Goal: Contribute content: Add original content to the website for others to see

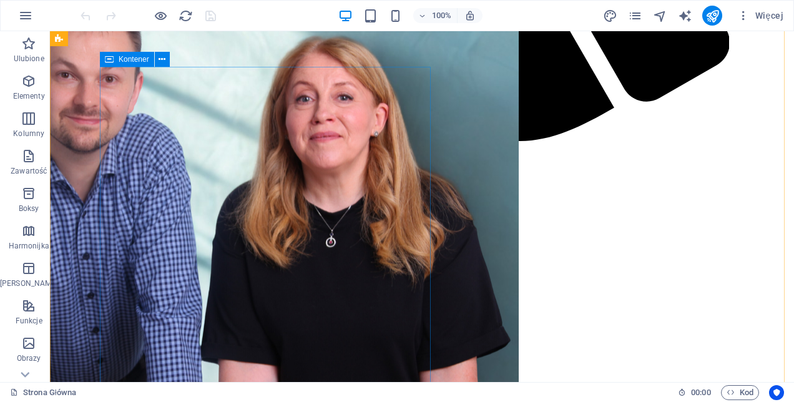
scroll to position [1380, 0]
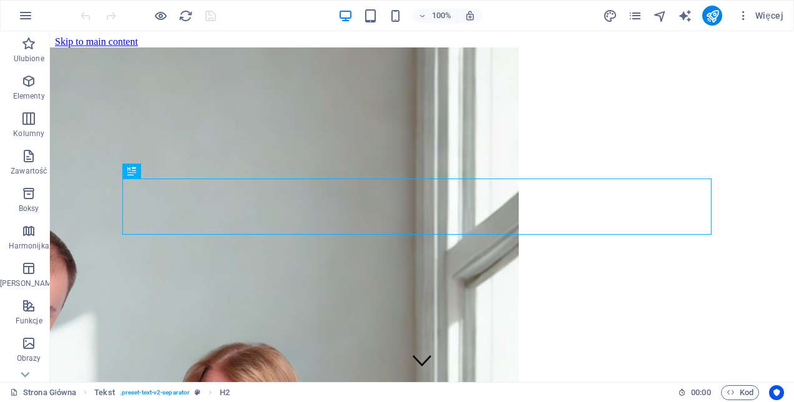
scroll to position [307, 0]
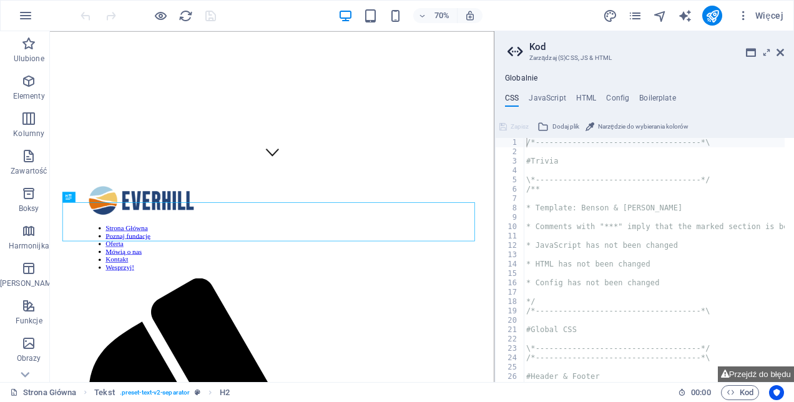
click at [781, 46] on h2 "Kod" at bounding box center [657, 46] width 255 height 11
click at [778, 50] on icon at bounding box center [780, 52] width 7 height 10
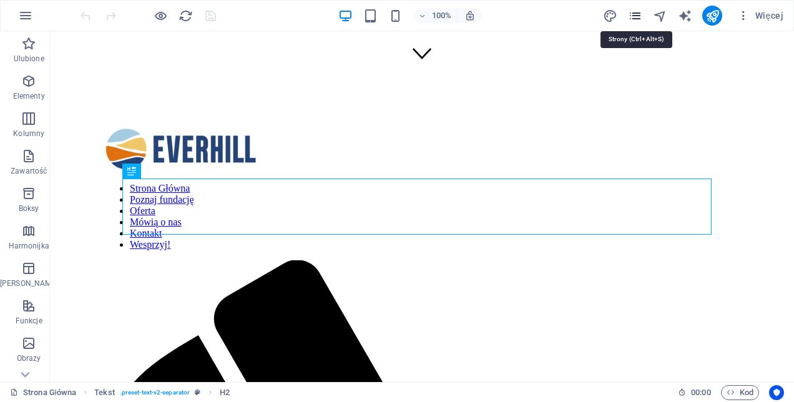
click at [636, 13] on icon "pages" at bounding box center [635, 16] width 14 height 14
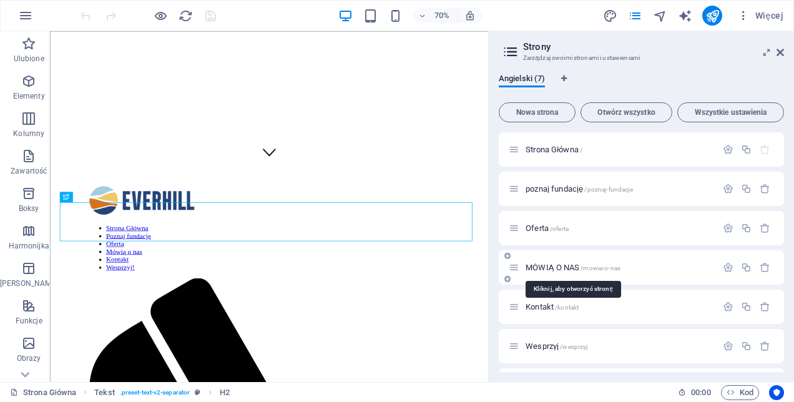
click at [548, 269] on span "MÓWIĄ O NAS /mowia-o-nas" at bounding box center [573, 267] width 95 height 9
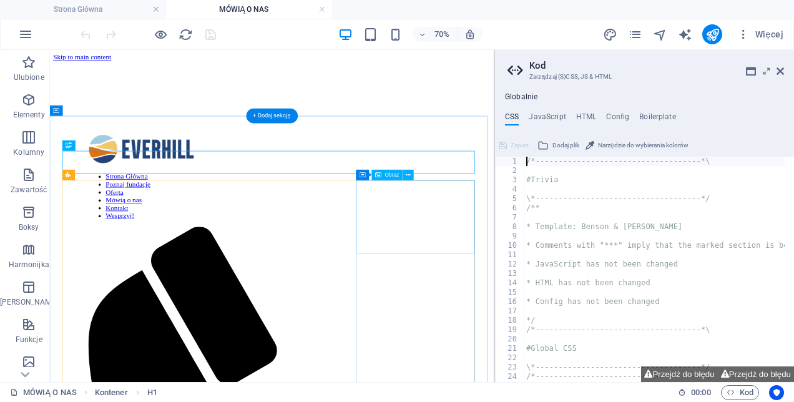
scroll to position [0, 0]
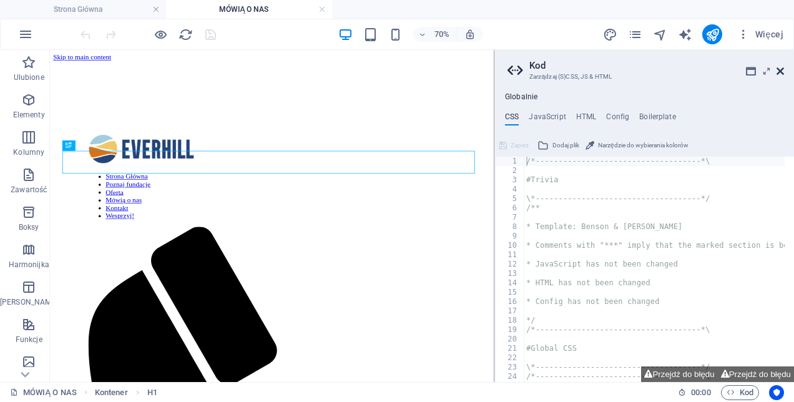
click at [781, 67] on icon at bounding box center [780, 71] width 7 height 10
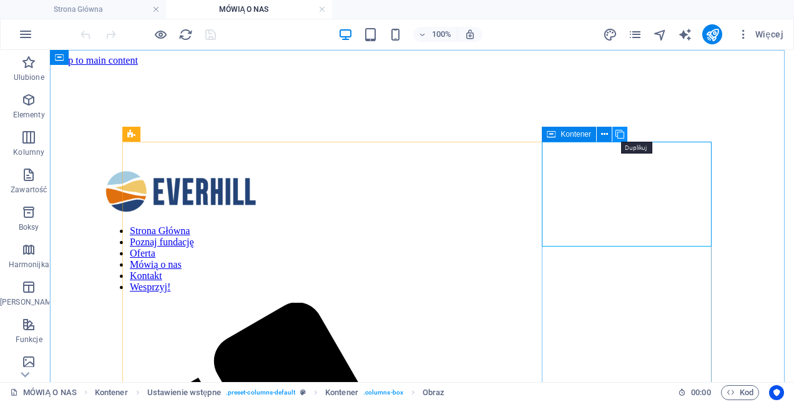
click at [620, 137] on icon at bounding box center [620, 134] width 9 height 13
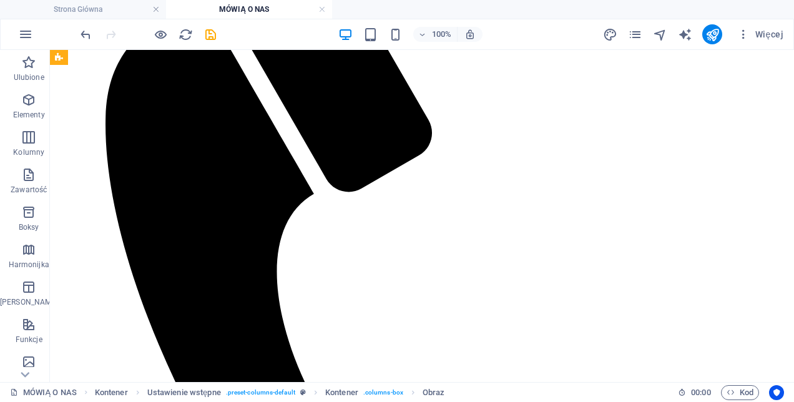
scroll to position [1183, 0]
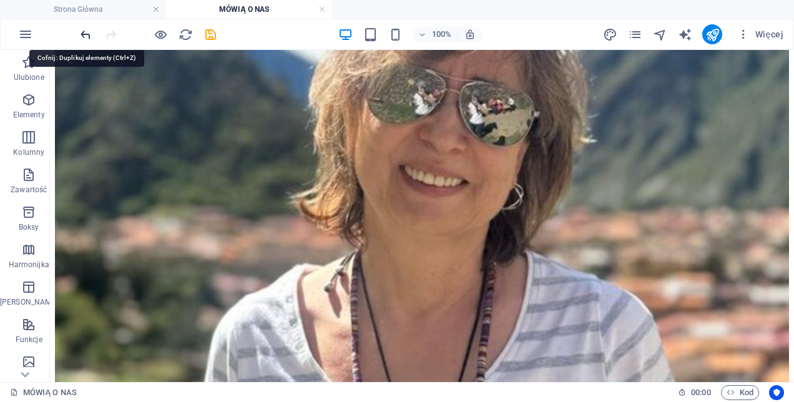
click at [89, 34] on icon "undo" at bounding box center [86, 34] width 14 height 14
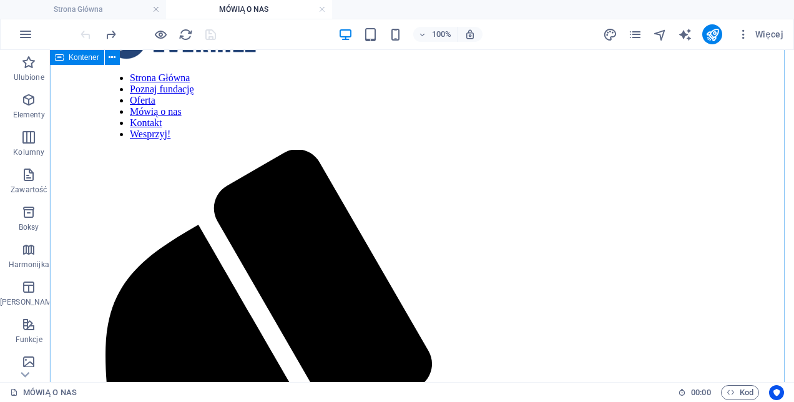
scroll to position [0, 0]
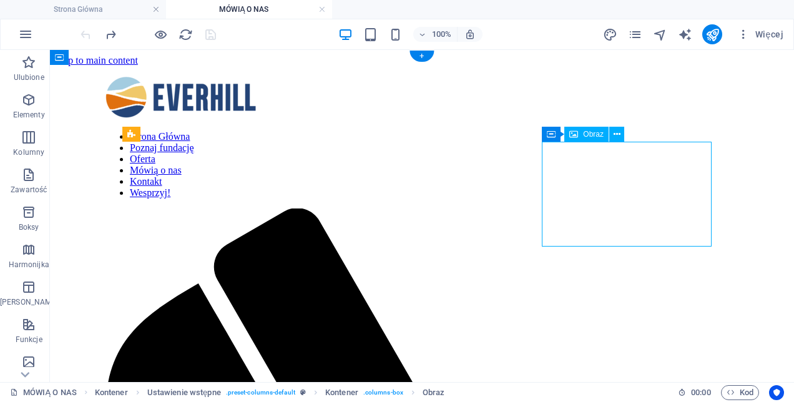
select select "%"
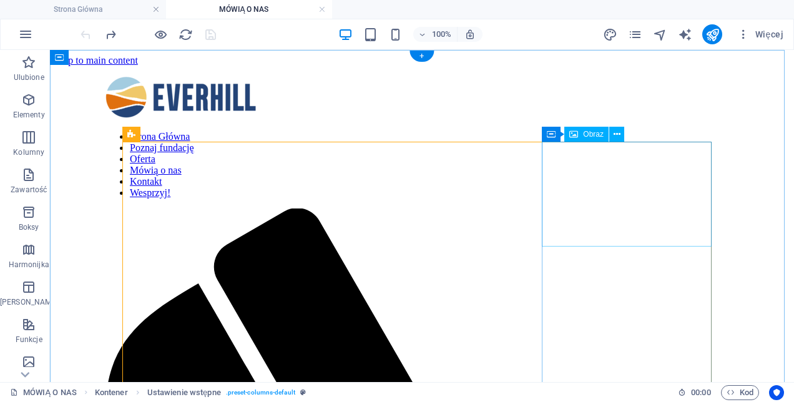
select select "%"
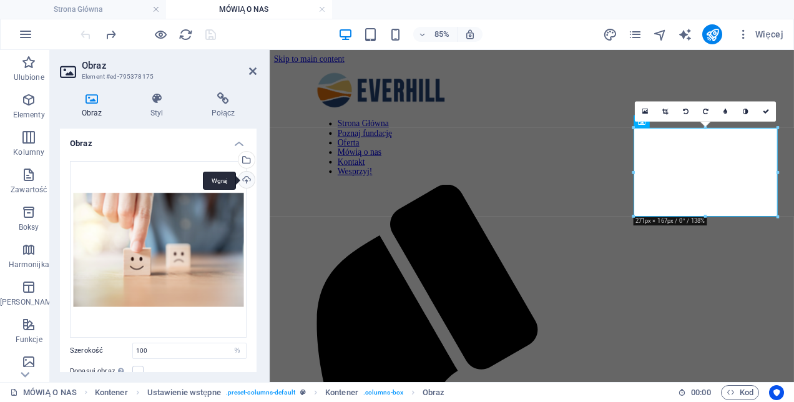
click at [245, 179] on div "Wgraj" at bounding box center [245, 181] width 19 height 19
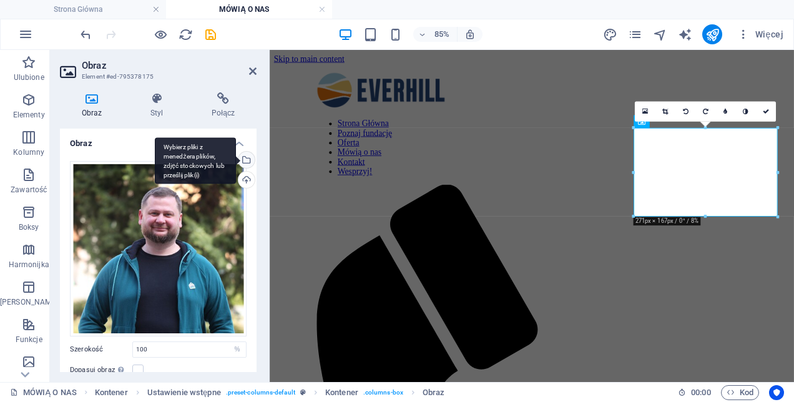
click at [246, 156] on div "Wybierz pliki z menedżera plików, zdjęć stockowych lub prześlij plik(i)" at bounding box center [245, 161] width 19 height 19
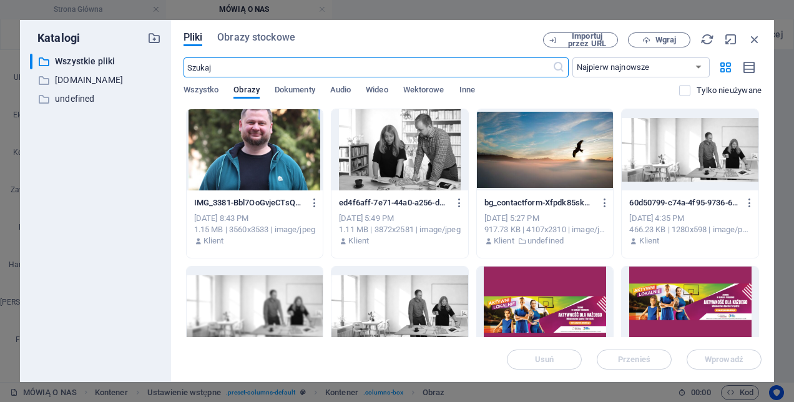
click at [257, 152] on div at bounding box center [255, 149] width 137 height 81
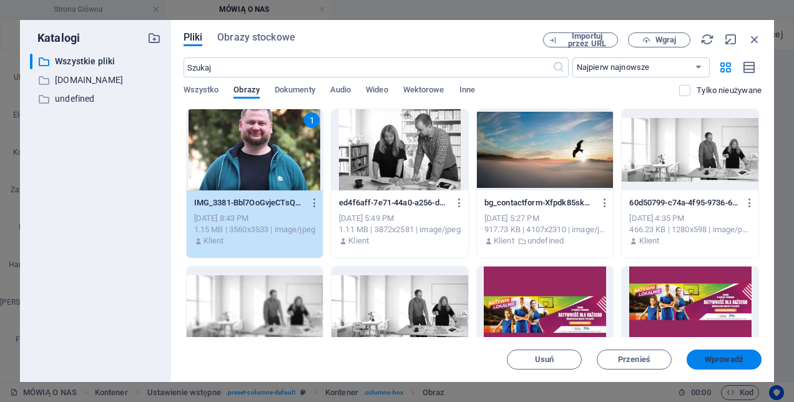
click at [714, 357] on span "Wprowadź" at bounding box center [724, 359] width 39 height 7
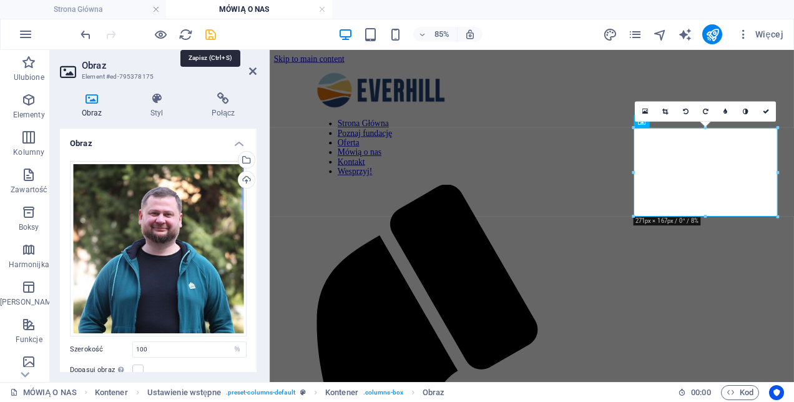
click at [213, 36] on icon "save" at bounding box center [211, 34] width 14 height 14
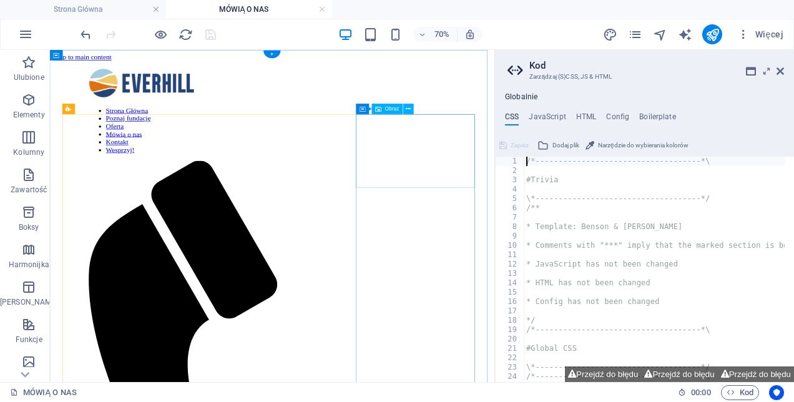
select select "%"
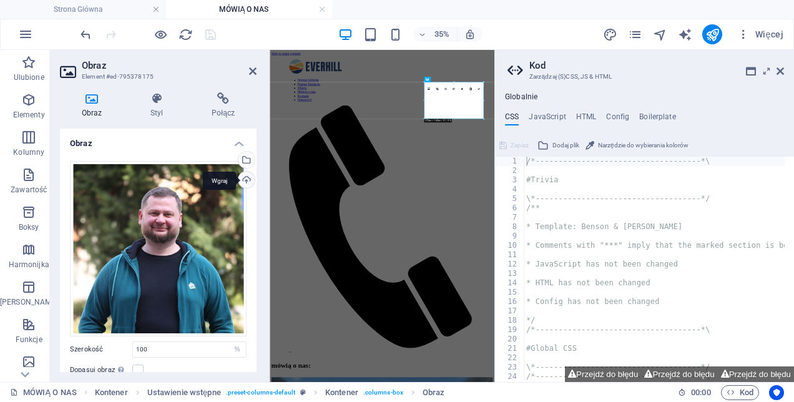
click at [247, 176] on div "Wgraj" at bounding box center [245, 181] width 19 height 19
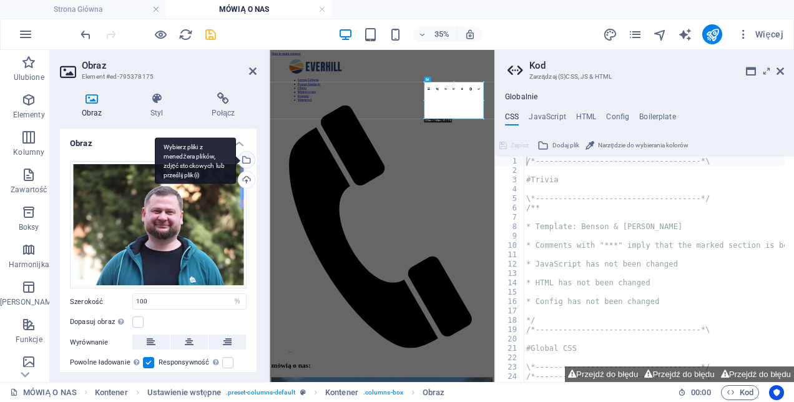
click at [242, 153] on div "Wybierz pliki z menedżera plików, zdjęć stockowych lub prześlij plik(i)" at bounding box center [245, 161] width 19 height 19
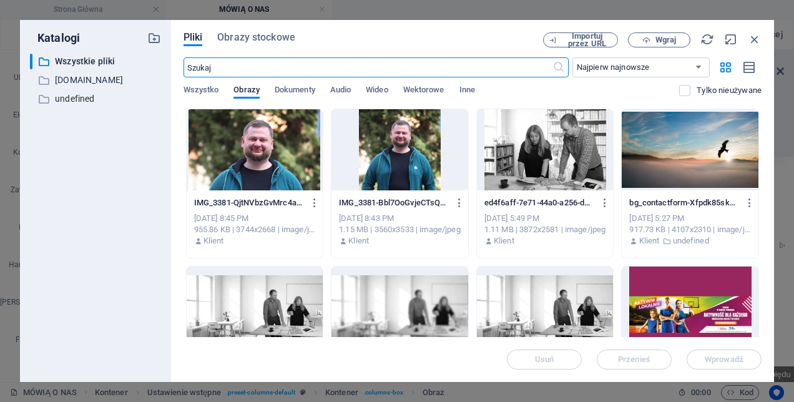
scroll to position [7155, 0]
click at [290, 139] on div at bounding box center [255, 149] width 137 height 81
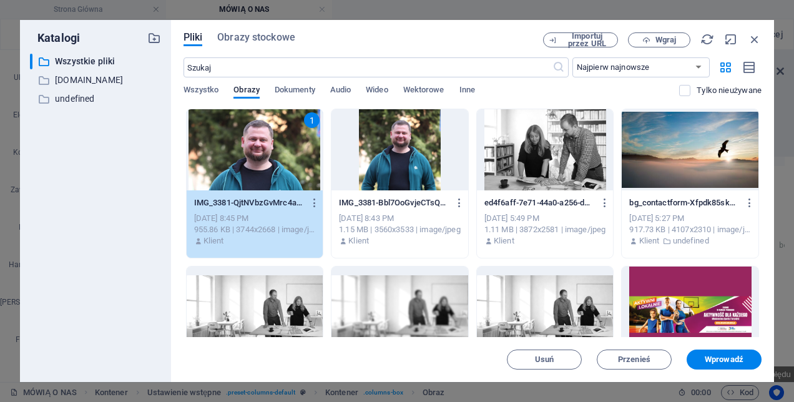
drag, startPoint x: 737, startPoint y: 358, endPoint x: 508, endPoint y: 366, distance: 228.7
click at [737, 359] on span "Wprowadź" at bounding box center [724, 359] width 39 height 7
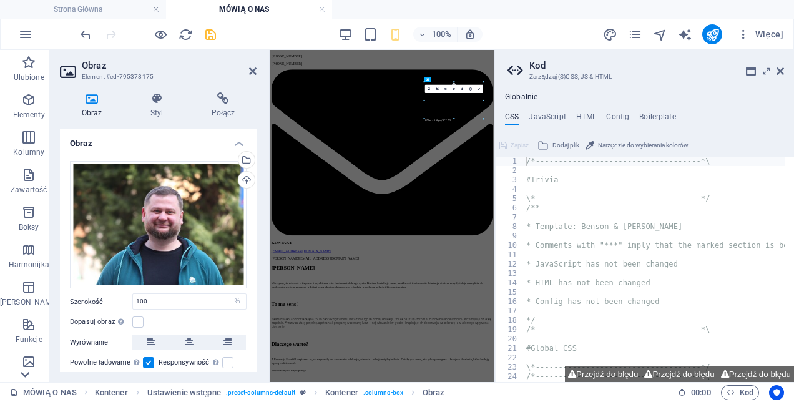
scroll to position [0, 0]
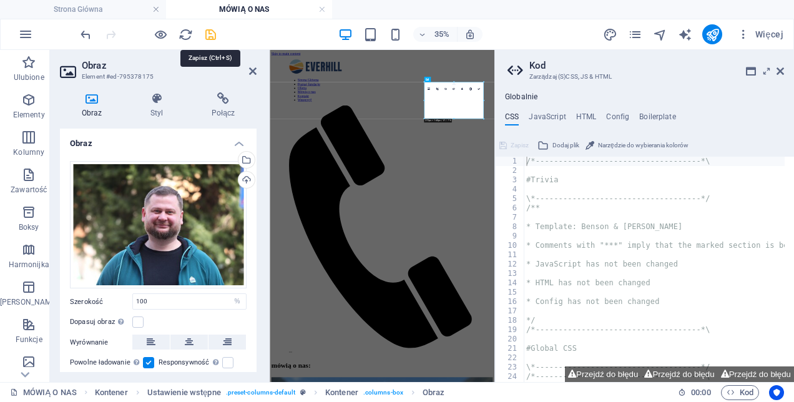
click at [208, 29] on icon "save" at bounding box center [211, 34] width 14 height 14
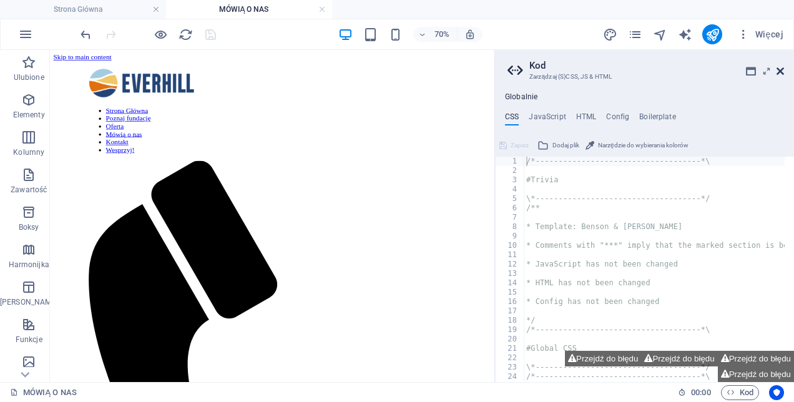
click at [781, 68] on icon at bounding box center [780, 71] width 7 height 10
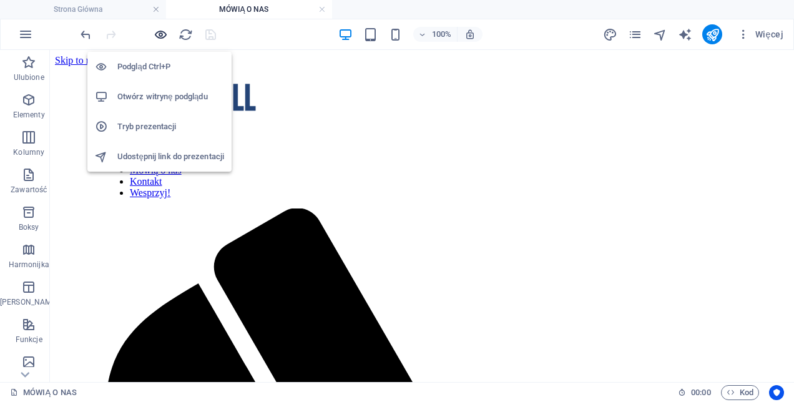
click at [161, 34] on icon "button" at bounding box center [161, 34] width 14 height 14
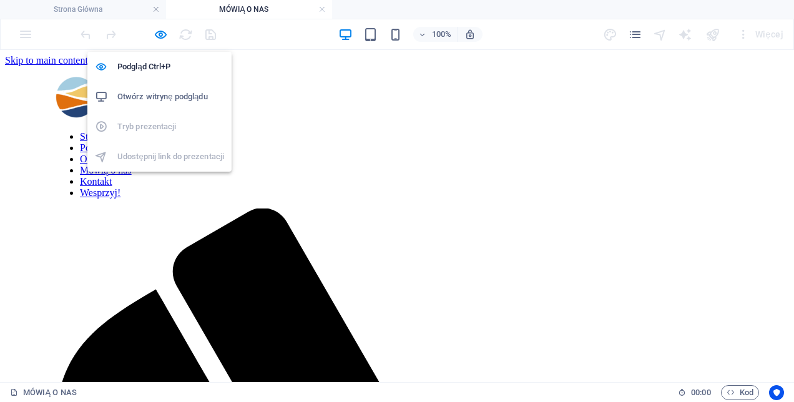
click at [167, 93] on h6 "Otwórz witrynę podglądu" at bounding box center [170, 96] width 107 height 15
click at [163, 30] on icon "button" at bounding box center [161, 34] width 14 height 14
